Goal: Task Accomplishment & Management: Use online tool/utility

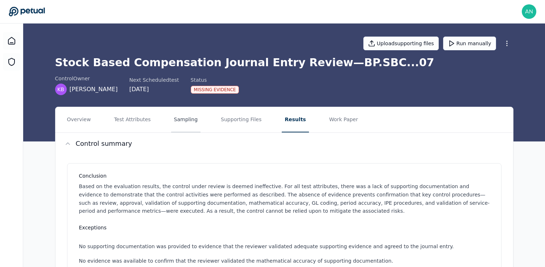
click at [174, 120] on button "Sampling" at bounding box center [186, 119] width 30 height 25
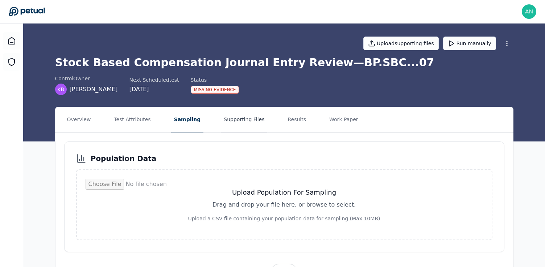
click at [239, 128] on button "Supporting Files" at bounding box center [244, 119] width 46 height 25
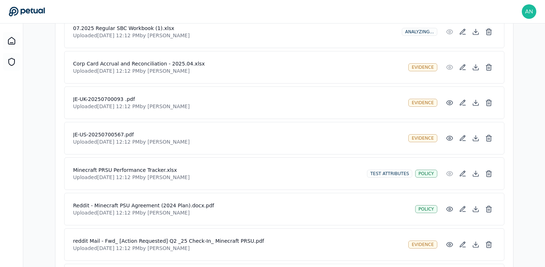
scroll to position [194, 0]
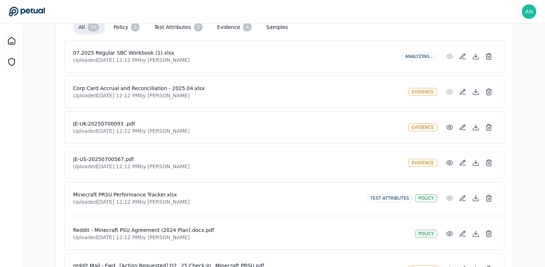
click at [419, 58] on div "Analyzing..." at bounding box center [418, 57] width 35 height 8
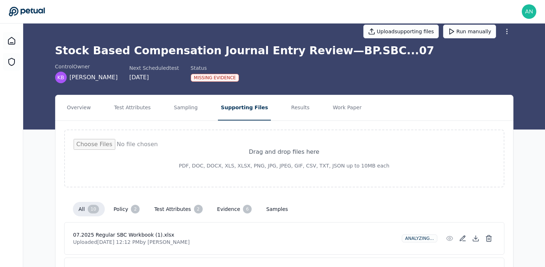
scroll to position [0, 0]
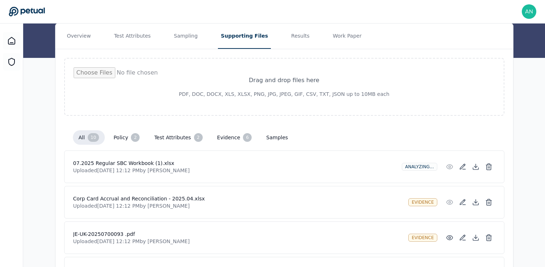
scroll to position [89, 0]
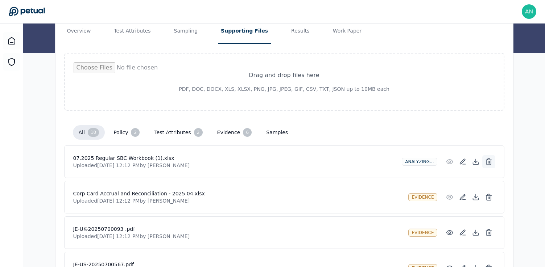
click at [488, 162] on line at bounding box center [488, 163] width 0 height 2
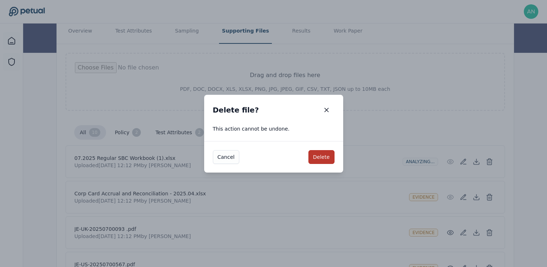
click at [322, 157] on button "Delete" at bounding box center [322, 157] width 26 height 14
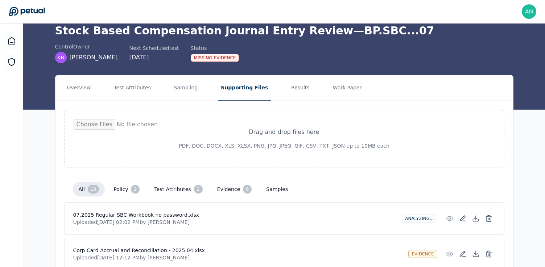
scroll to position [0, 0]
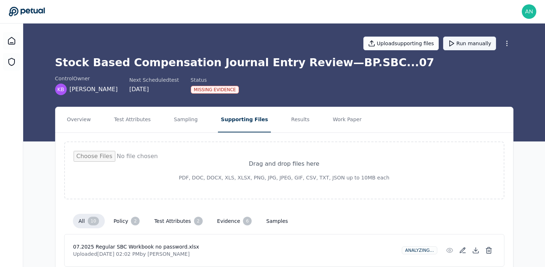
click at [475, 49] on button "Run manually" at bounding box center [469, 44] width 53 height 14
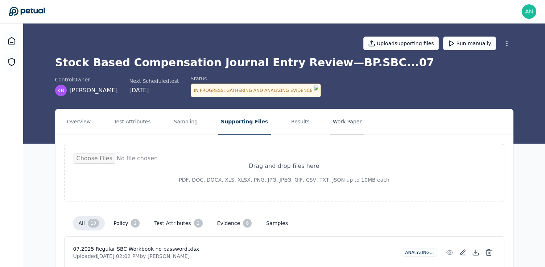
click at [343, 118] on button "Work Paper" at bounding box center [347, 121] width 35 height 25
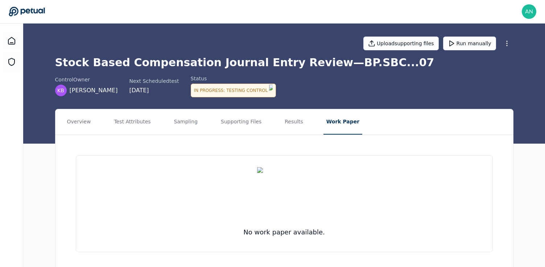
click at [357, 81] on div "control Owner KB Kyle Brown Next Scheduled test 9/29/2025 Status In Progress : …" at bounding box center [284, 86] width 458 height 22
click at [188, 116] on button "Sampling" at bounding box center [186, 121] width 30 height 25
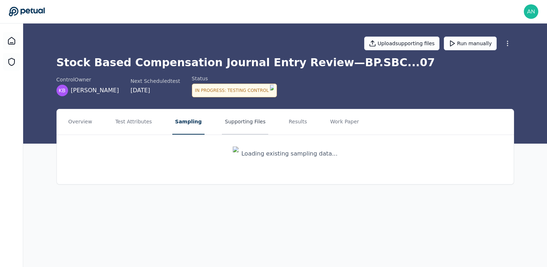
click at [236, 128] on button "Supporting Files" at bounding box center [245, 121] width 46 height 25
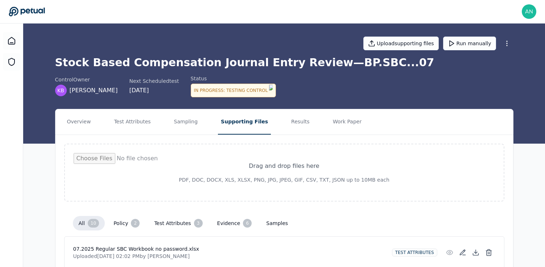
click at [312, 78] on div "control Owner KB Kyle Brown Next Scheduled test 9/29/2025 Status In Progress : …" at bounding box center [284, 86] width 458 height 22
click at [231, 72] on div "Stock Based Compensation Journal Entry Review — BP.SBC...07 control Owner KB Ky…" at bounding box center [284, 76] width 458 height 41
click at [382, 97] on div "Upload supporting files Run manually Stock Based Compensation Journal Entry Rev…" at bounding box center [283, 84] width 521 height 120
click at [325, 84] on div "control Owner KB Kyle Brown Next Scheduled test 9/29/2025 Status In Progress : …" at bounding box center [284, 86] width 458 height 22
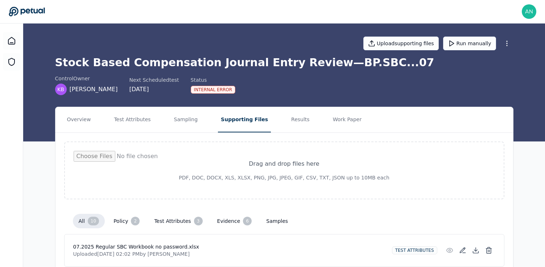
click at [197, 89] on div "Internal Error" at bounding box center [213, 90] width 45 height 8
click at [288, 116] on button "Results" at bounding box center [300, 119] width 24 height 25
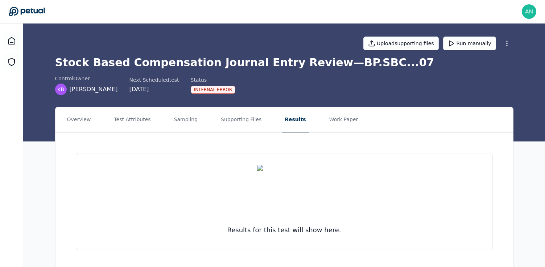
scroll to position [20, 0]
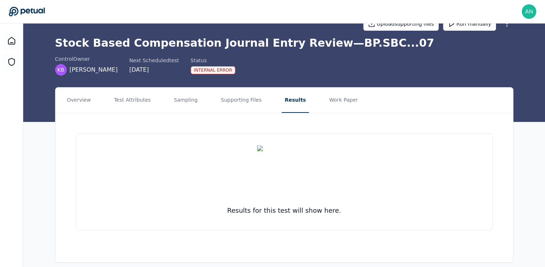
click at [314, 99] on nav "Overview Test Attributes Sampling Supporting Files Results Work Paper" at bounding box center [283, 100] width 457 height 25
click at [332, 101] on button "Work Paper" at bounding box center [343, 100] width 35 height 25
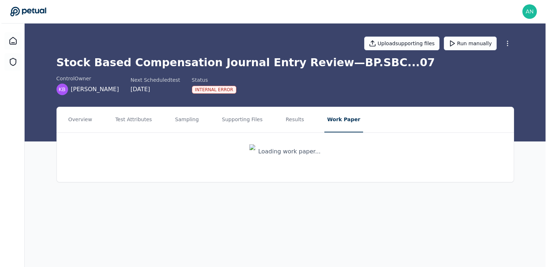
scroll to position [0, 0]
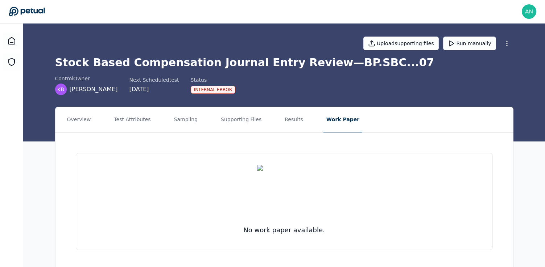
click at [327, 96] on div "Upload supporting files Run manually Stock Based Compensation Journal Entry Rev…" at bounding box center [283, 83] width 521 height 118
click at [9, 42] on icon at bounding box center [11, 41] width 9 height 9
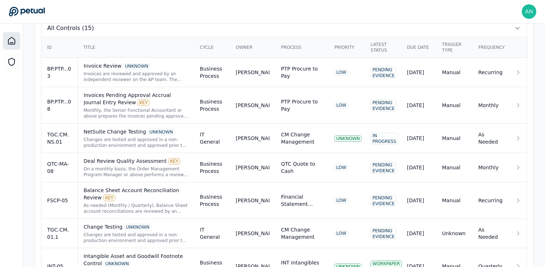
scroll to position [259, 0]
click at [180, 201] on div "Balance Sheet Account Reconciliation Review KEY As needed (Monthly / Quarterly)…" at bounding box center [136, 200] width 105 height 28
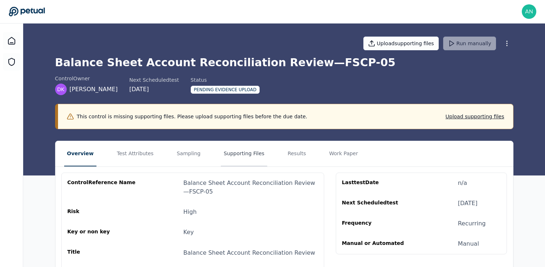
click at [235, 153] on button "Supporting Files" at bounding box center [244, 153] width 46 height 25
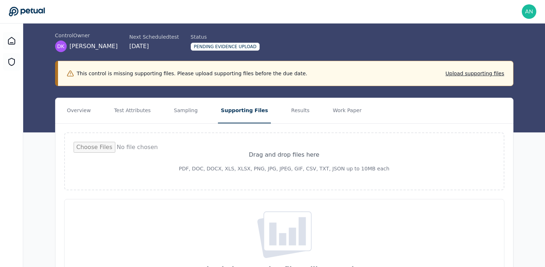
scroll to position [40, 0]
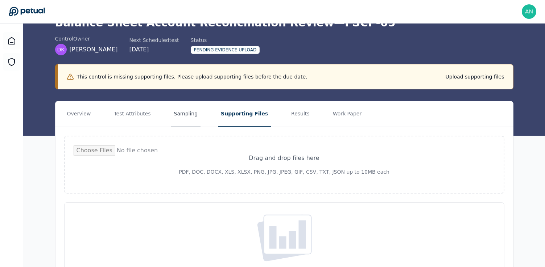
click at [172, 112] on button "Sampling" at bounding box center [186, 113] width 30 height 25
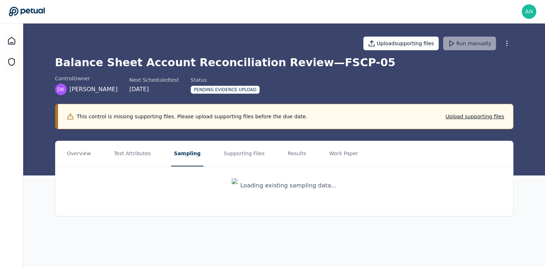
scroll to position [0, 0]
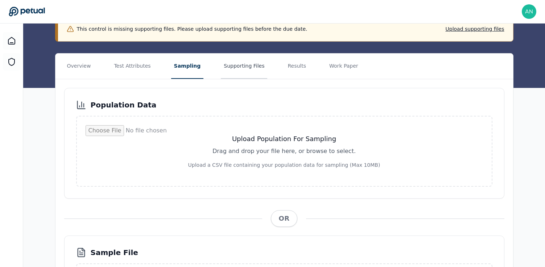
click at [232, 78] on button "Supporting Files" at bounding box center [244, 66] width 46 height 25
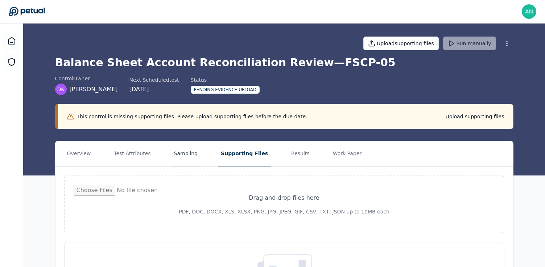
click at [182, 151] on button "Sampling" at bounding box center [186, 153] width 30 height 25
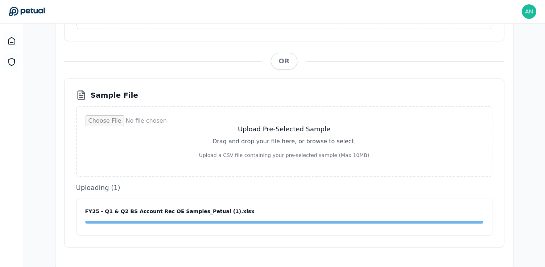
scroll to position [199, 0]
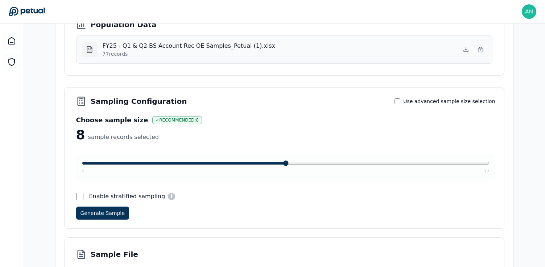
scroll to position [168, 0]
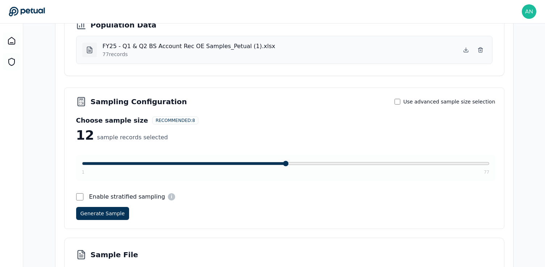
drag, startPoint x: 124, startPoint y: 162, endPoint x: 144, endPoint y: 165, distance: 21.0
click at [144, 165] on input "range" at bounding box center [285, 164] width 407 height 6
drag, startPoint x: 142, startPoint y: 162, endPoint x: 154, endPoint y: 162, distance: 12.0
type input "**"
click at [154, 162] on input "range" at bounding box center [285, 164] width 407 height 6
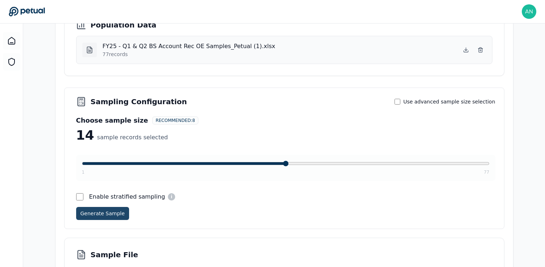
click at [104, 215] on button "Generate Sample" at bounding box center [102, 213] width 53 height 13
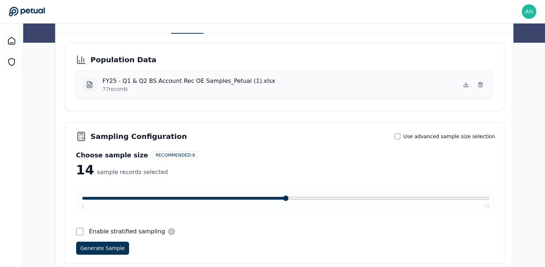
scroll to position [126, 0]
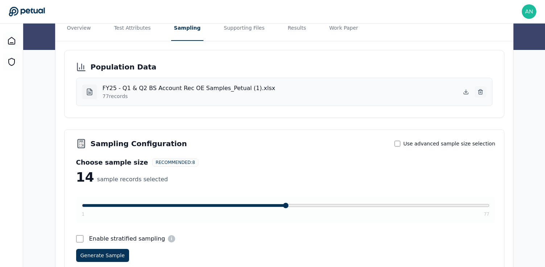
click at [480, 91] on icon at bounding box center [480, 92] width 6 height 6
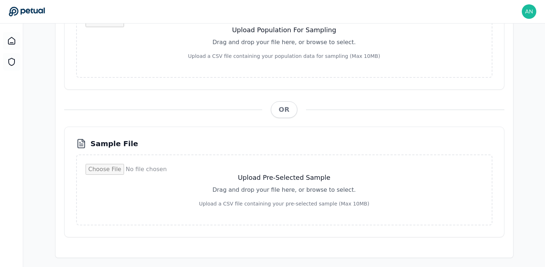
scroll to position [199, 0]
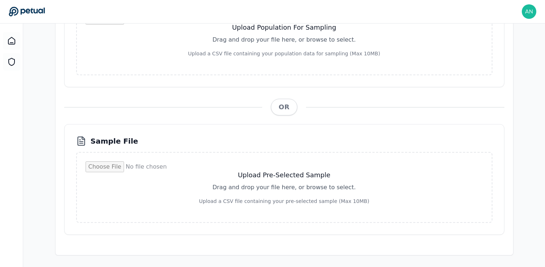
click at [261, 196] on input "file" at bounding box center [284, 188] width 397 height 52
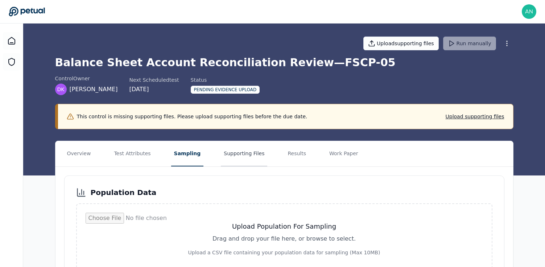
click at [249, 155] on button "Supporting Files" at bounding box center [244, 153] width 46 height 25
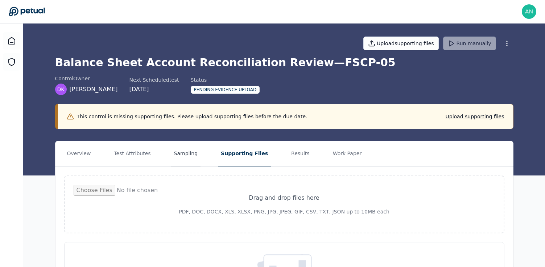
click at [195, 157] on button "Sampling" at bounding box center [186, 153] width 30 height 25
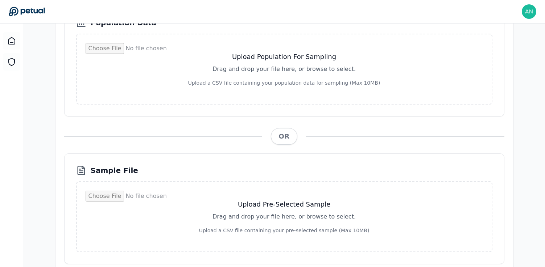
scroll to position [199, 0]
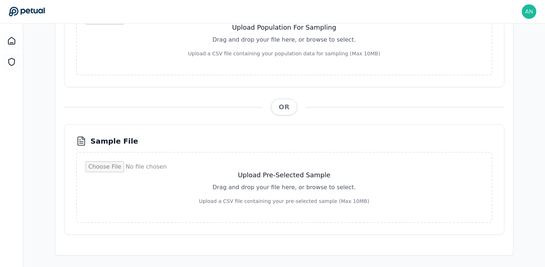
click at [251, 199] on input "file" at bounding box center [284, 188] width 397 height 52
click at [272, 212] on input "file" at bounding box center [284, 188] width 397 height 52
type input "**********"
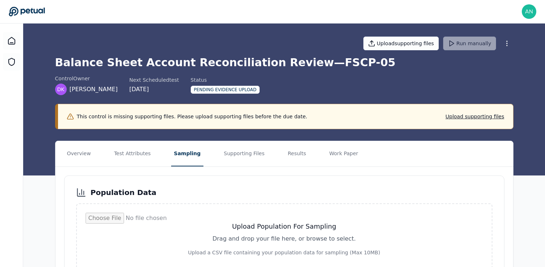
scroll to position [199, 0]
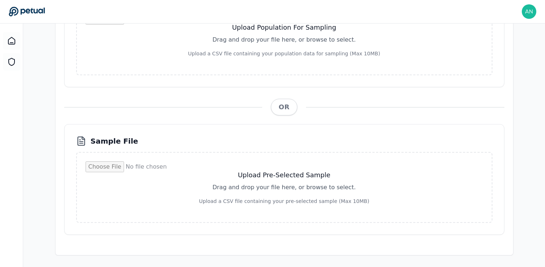
click at [282, 201] on input "file" at bounding box center [284, 188] width 397 height 52
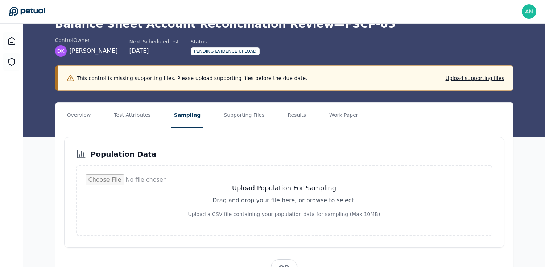
scroll to position [53, 0]
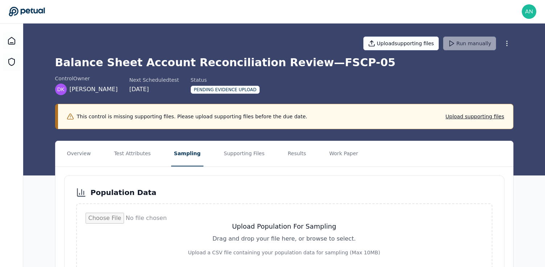
click at [231, 201] on div "Population Data Upload Population For Sampling Drag and drop your file here, or…" at bounding box center [284, 231] width 440 height 111
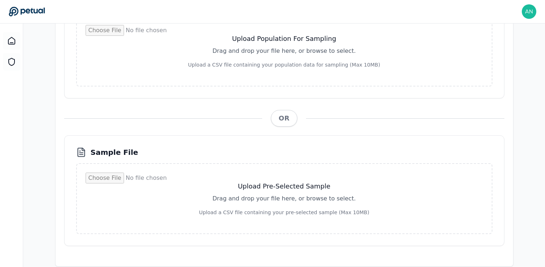
scroll to position [196, 0]
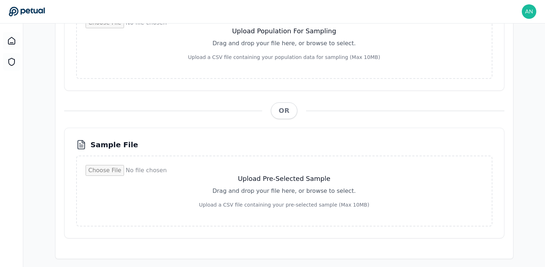
click at [288, 194] on input "file" at bounding box center [284, 191] width 397 height 52
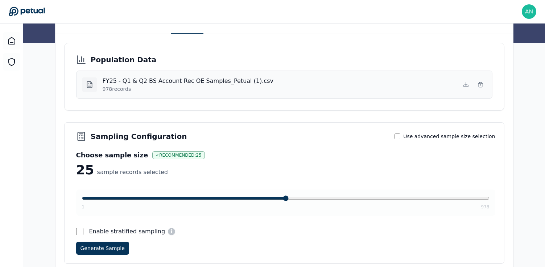
scroll to position [137, 0]
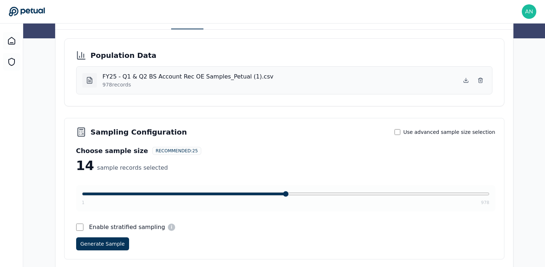
drag, startPoint x: 94, startPoint y: 195, endPoint x: 90, endPoint y: 196, distance: 4.5
type input "**"
click at [90, 196] on input "range" at bounding box center [285, 194] width 407 height 6
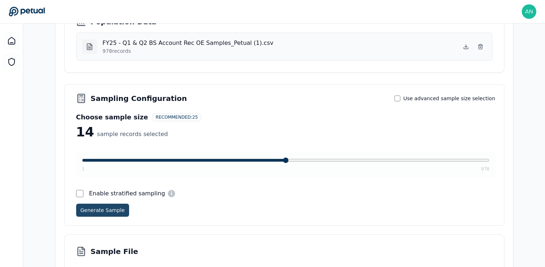
click at [101, 213] on button "Generate Sample" at bounding box center [102, 210] width 53 height 13
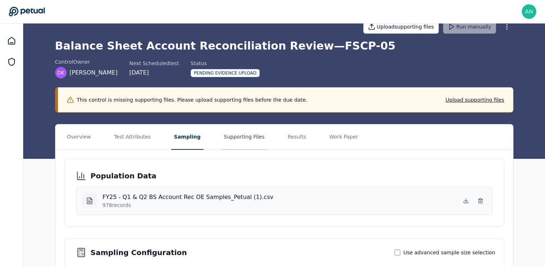
click at [235, 140] on button "Supporting Files" at bounding box center [244, 137] width 46 height 25
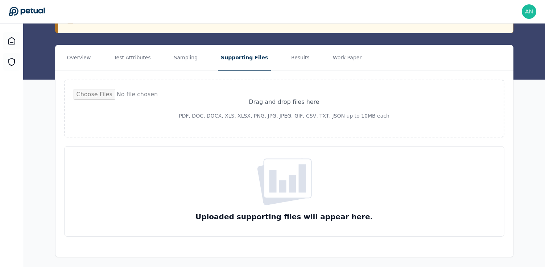
scroll to position [98, 0]
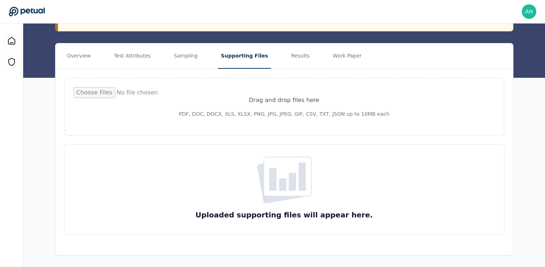
click at [214, 105] on input "file" at bounding box center [284, 106] width 421 height 39
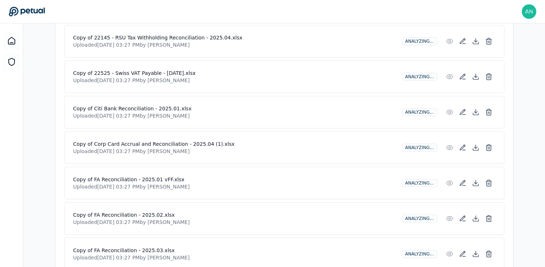
scroll to position [0, 0]
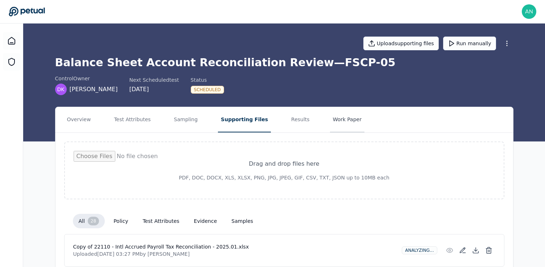
click at [342, 118] on button "Work Paper" at bounding box center [347, 119] width 35 height 25
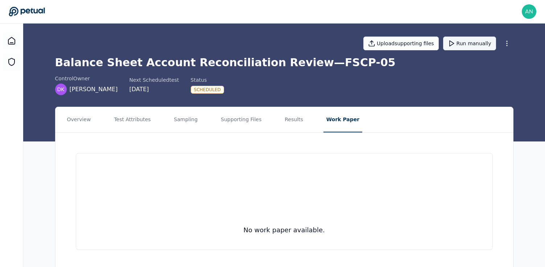
click at [475, 46] on button "Run manually" at bounding box center [469, 44] width 53 height 14
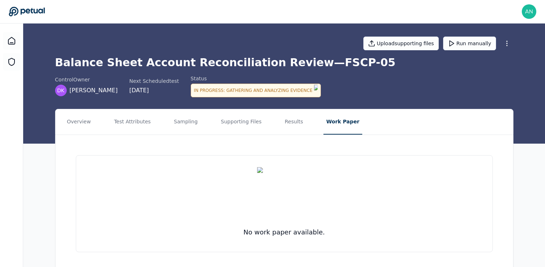
click at [336, 93] on div "control Owner DK [PERSON_NAME] Next Scheduled test [DATE] Status In Progress : …" at bounding box center [284, 86] width 458 height 22
click at [362, 84] on div "control Owner DK [PERSON_NAME] Next Scheduled test [DATE] Status In Progress : …" at bounding box center [284, 86] width 458 height 22
click at [353, 85] on div "control Owner DK [PERSON_NAME] Next Scheduled test [DATE] Status In Progress : …" at bounding box center [284, 86] width 458 height 22
